Goal: Task Accomplishment & Management: Complete application form

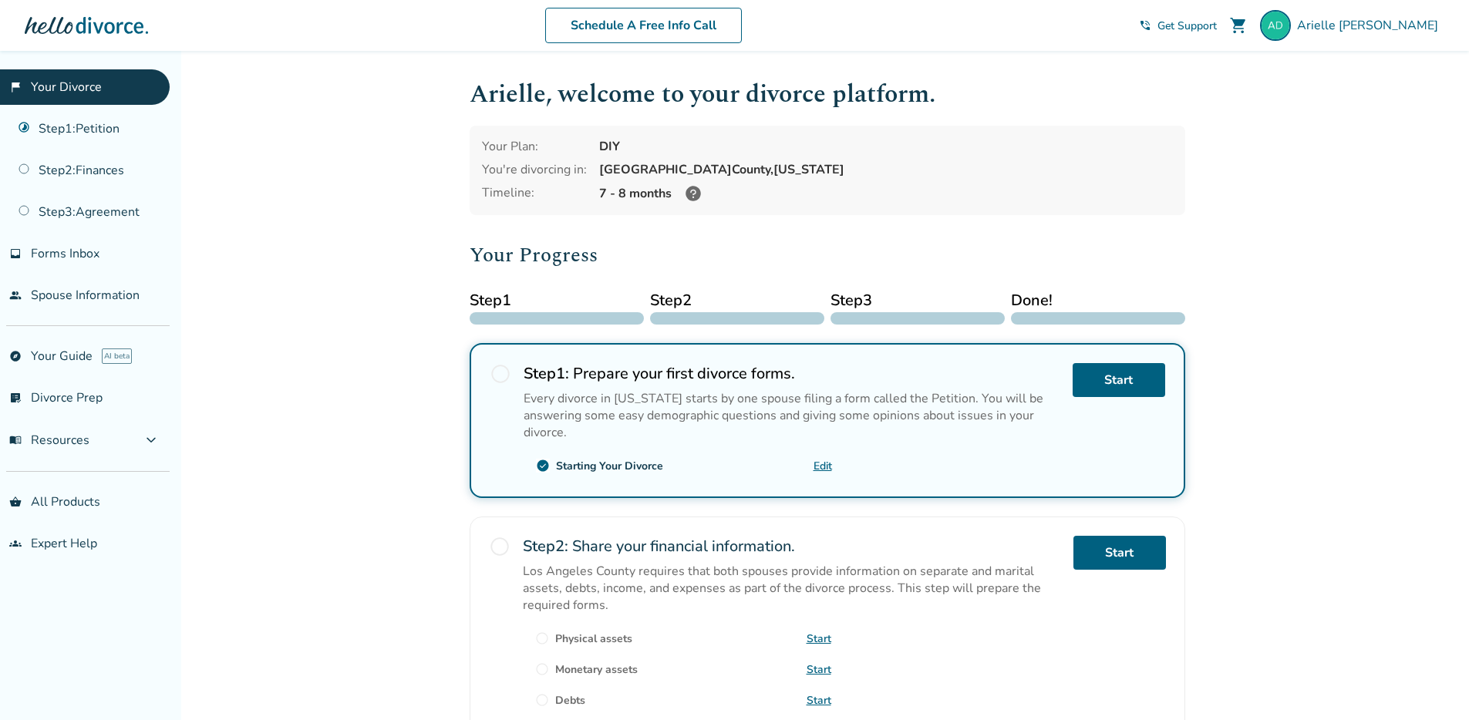
click at [693, 193] on icon at bounding box center [693, 193] width 15 height 15
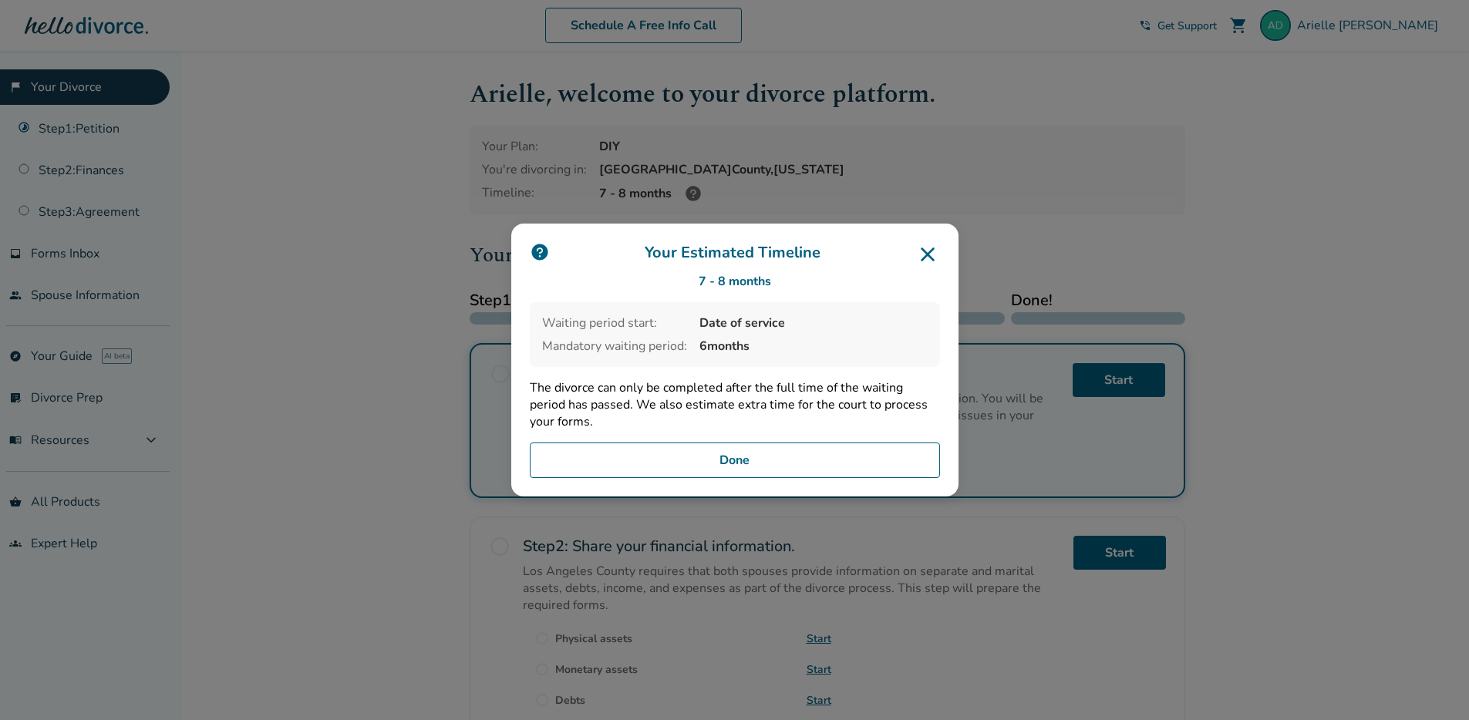
click at [933, 248] on icon at bounding box center [928, 254] width 25 height 25
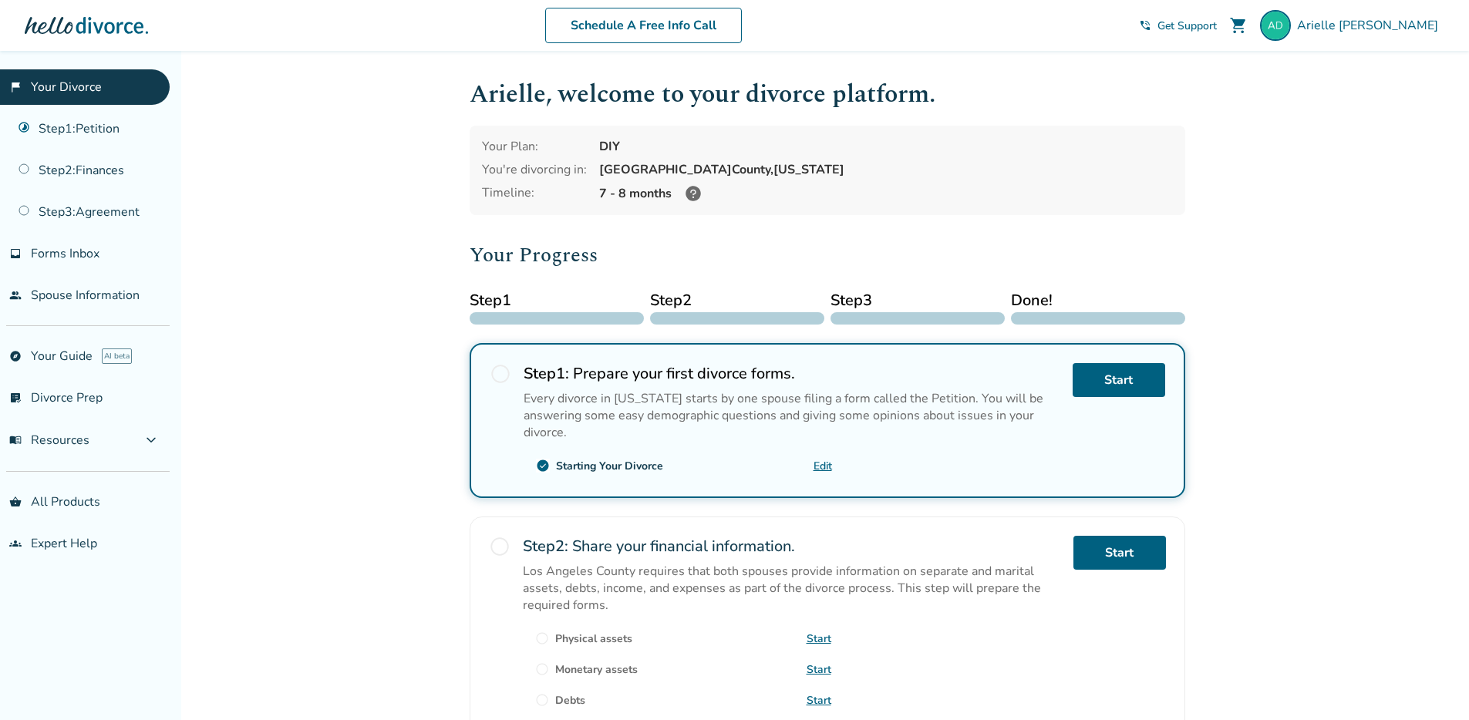
click at [94, 97] on link "flag_2 Your Divorce" at bounding box center [85, 86] width 170 height 35
click at [1122, 369] on link "Start" at bounding box center [1119, 380] width 93 height 34
